Goal: Transaction & Acquisition: Purchase product/service

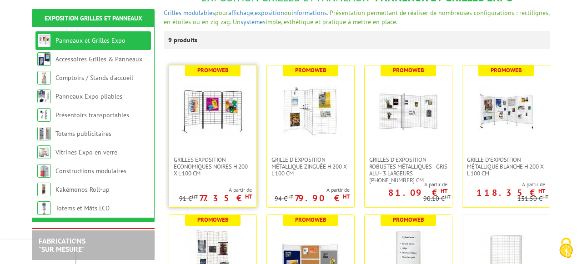
click at [215, 146] on link at bounding box center [212, 111] width 87 height 91
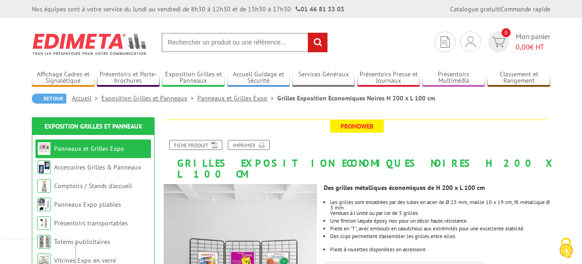
click at [243, 41] on input "text" at bounding box center [244, 43] width 166 height 20
type input "houssse pour grille"
click at [309, 40] on input "rechercher" at bounding box center [318, 43] width 20 height 20
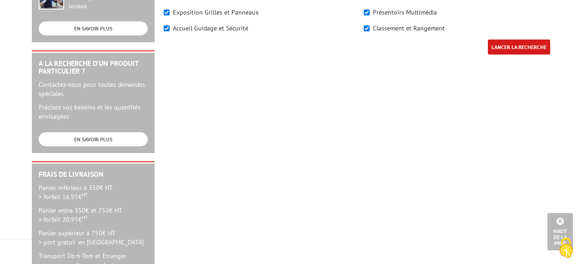
scroll to position [151, 0]
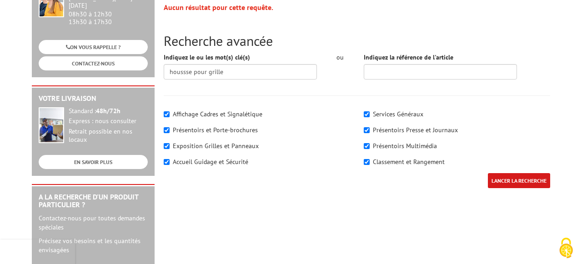
click at [227, 144] on label "Exposition Grilles et Panneaux" at bounding box center [216, 146] width 86 height 8
click at [170, 144] on input"] "Exposition Grilles et Panneaux" at bounding box center [167, 146] width 6 height 6
checkbox input"] "false"
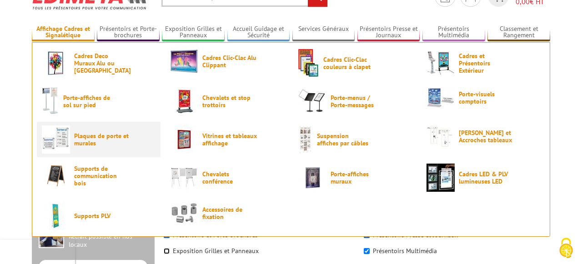
scroll to position [38, 0]
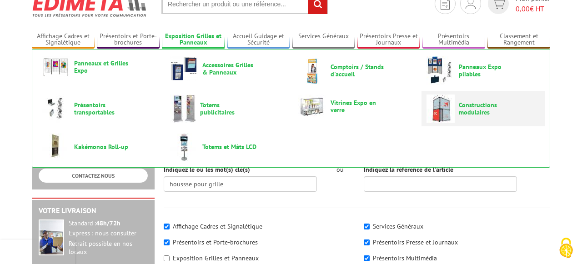
click at [473, 107] on span "Constructions modulaires" at bounding box center [486, 108] width 55 height 15
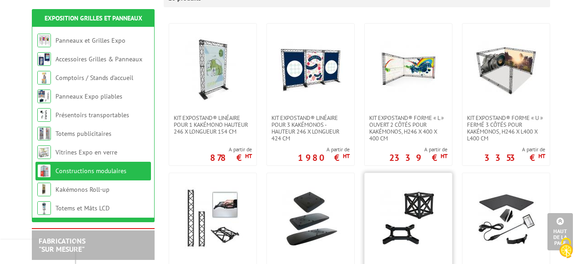
scroll to position [223, 0]
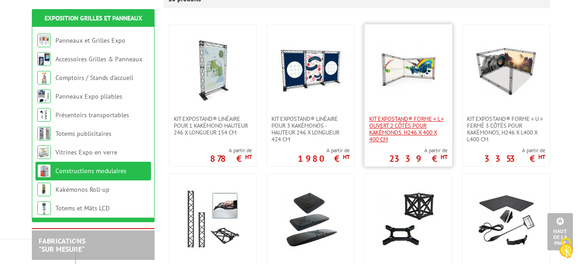
click at [415, 116] on span "Kit ExpoStand® forme « L » ouvert 2 côtés pour kakémonos, H246 x 400 x 400 cm" at bounding box center [408, 129] width 78 height 27
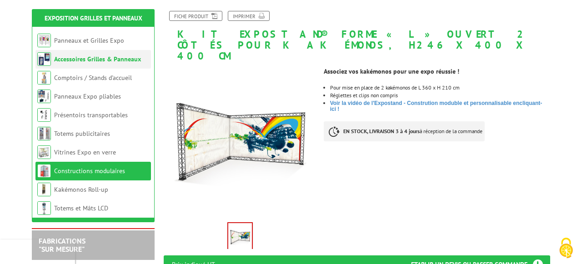
click at [81, 54] on li "Accessoires Grilles & Panneaux" at bounding box center [93, 59] width 116 height 19
click at [104, 60] on link "Accessoires Grilles & Panneaux" at bounding box center [97, 59] width 87 height 8
